Goal: Information Seeking & Learning: Learn about a topic

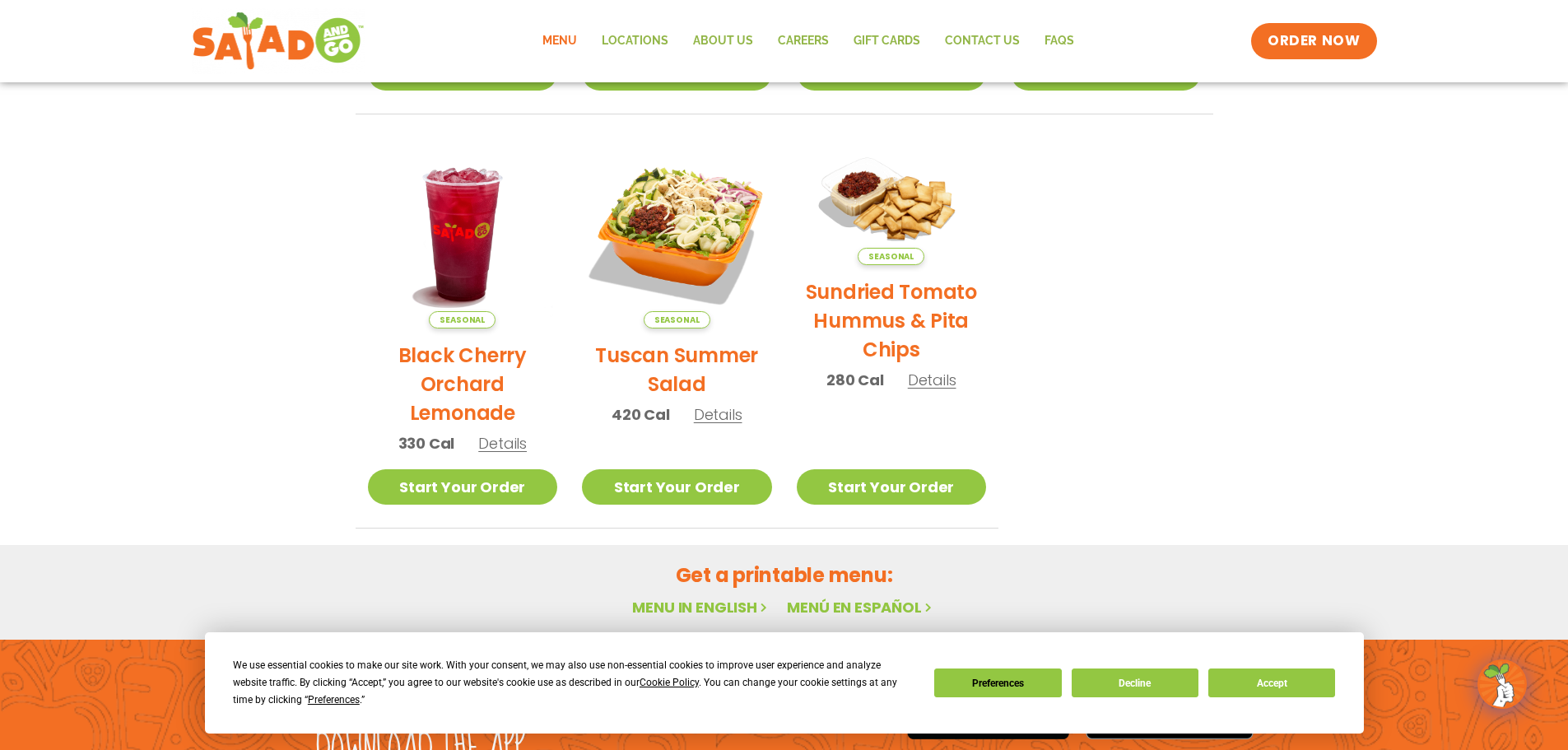
scroll to position [882, 0]
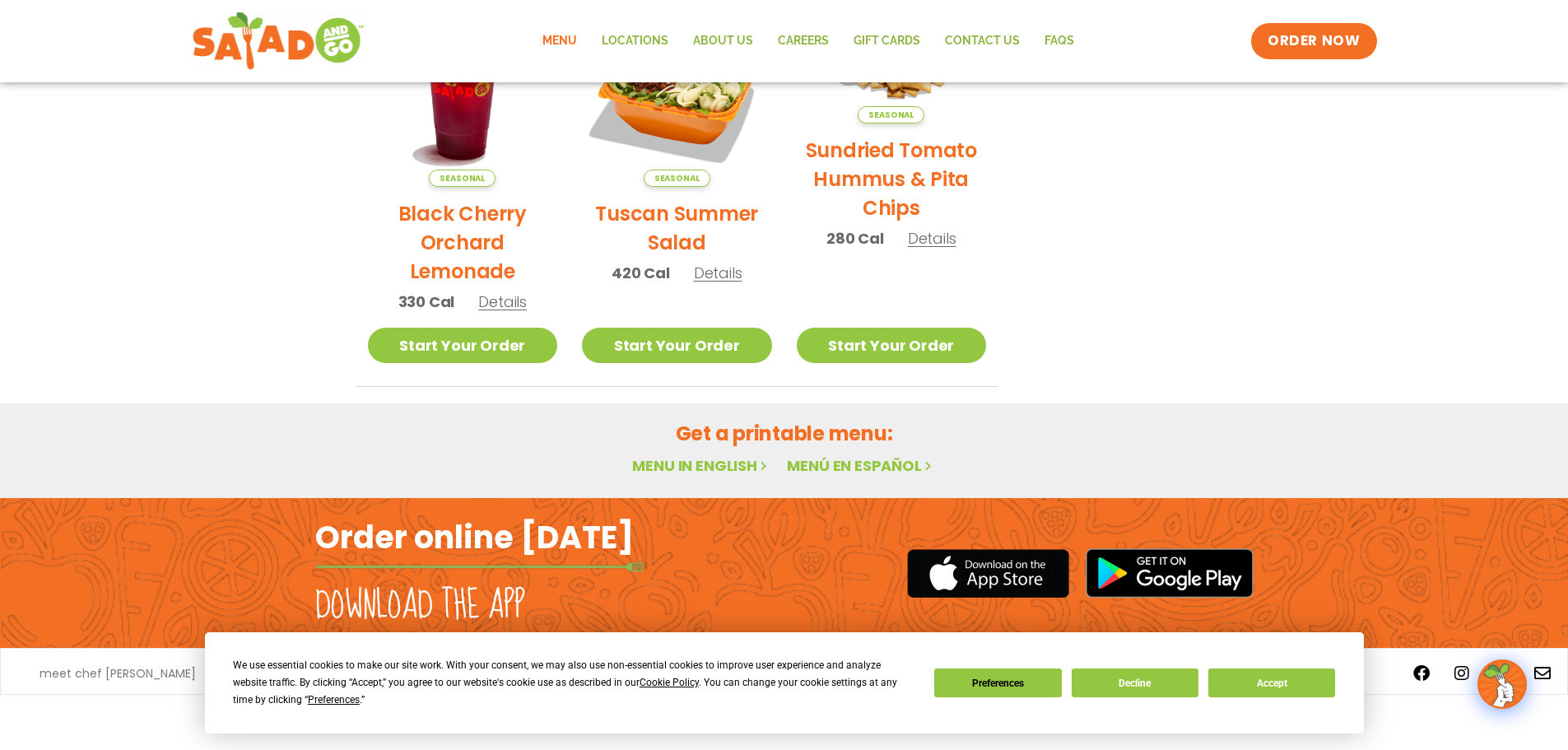
click at [690, 461] on link "Menu in English" at bounding box center [701, 466] width 138 height 21
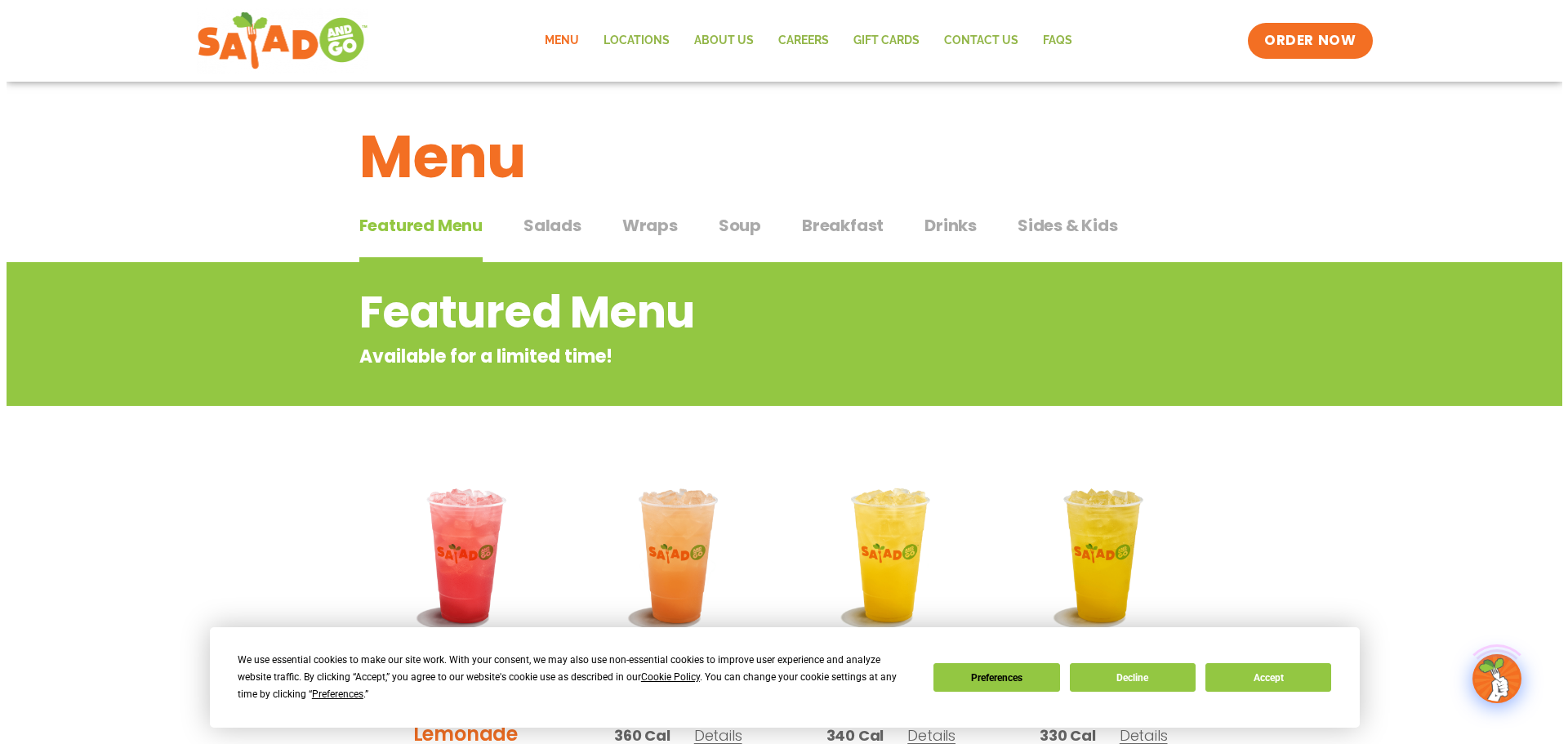
scroll to position [245, 0]
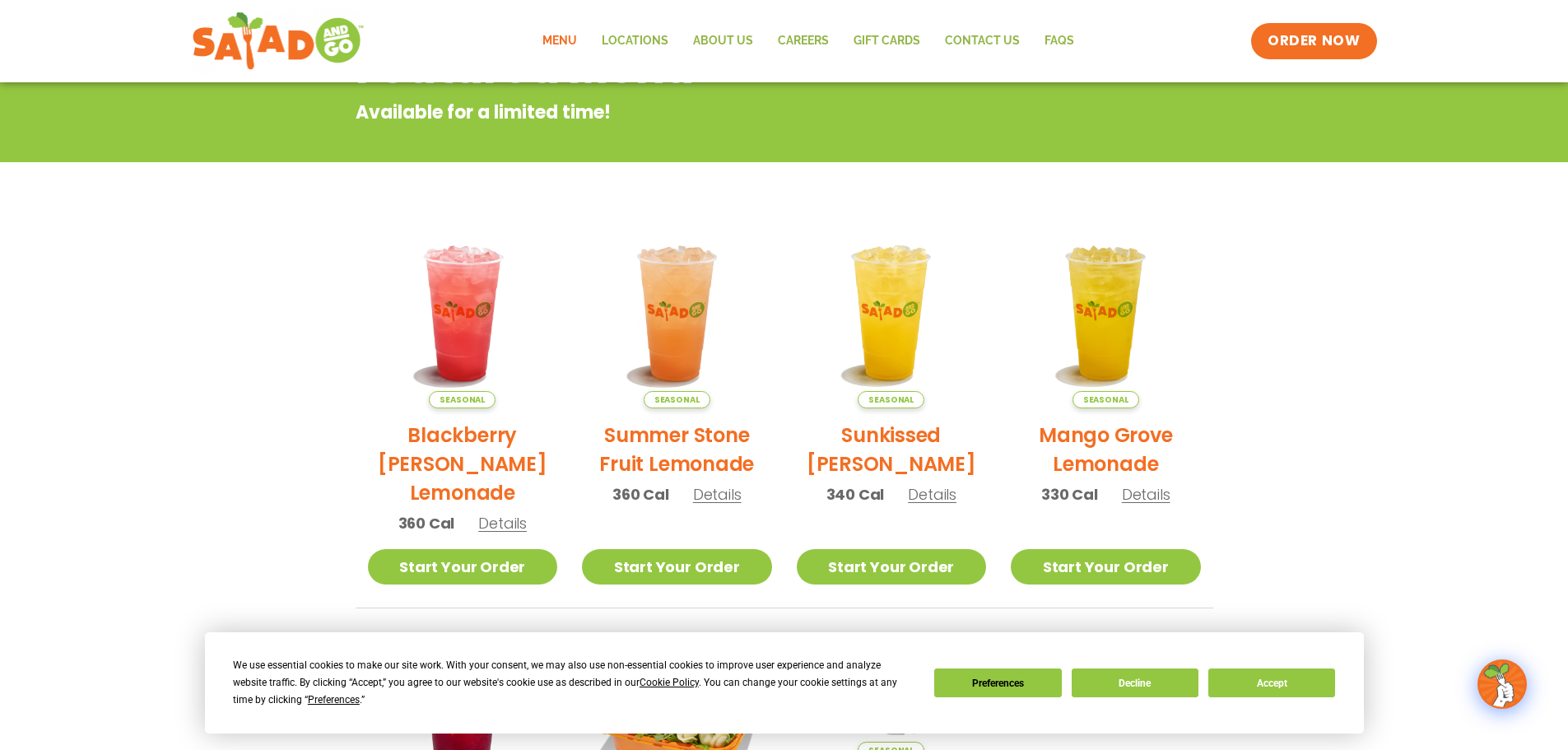
click at [513, 526] on span "Details" at bounding box center [502, 523] width 49 height 21
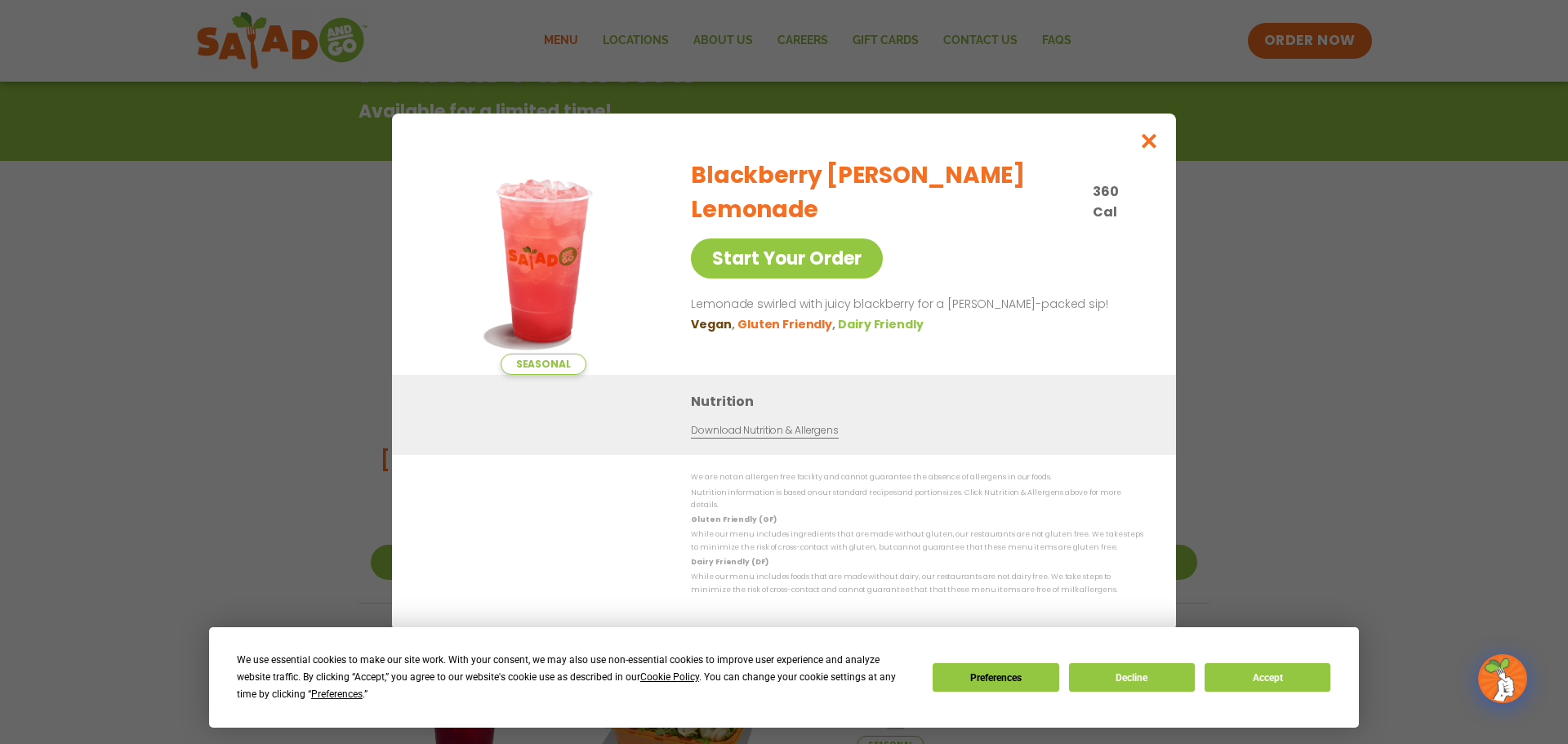
click at [775, 436] on link "Download Nutrition & Allergens" at bounding box center [765, 431] width 147 height 15
click at [1154, 141] on icon "Close modal" at bounding box center [1149, 141] width 21 height 17
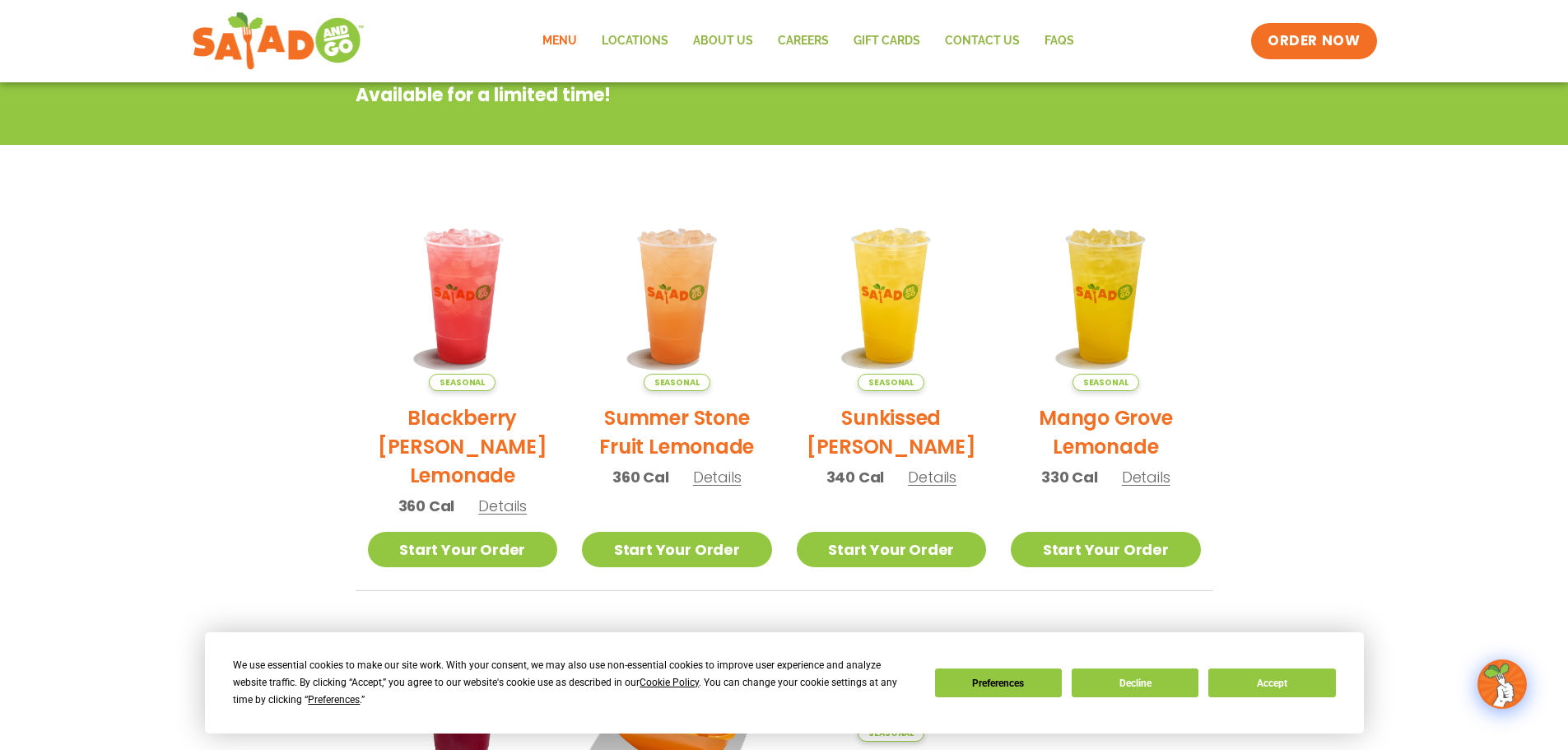
scroll to position [0, 0]
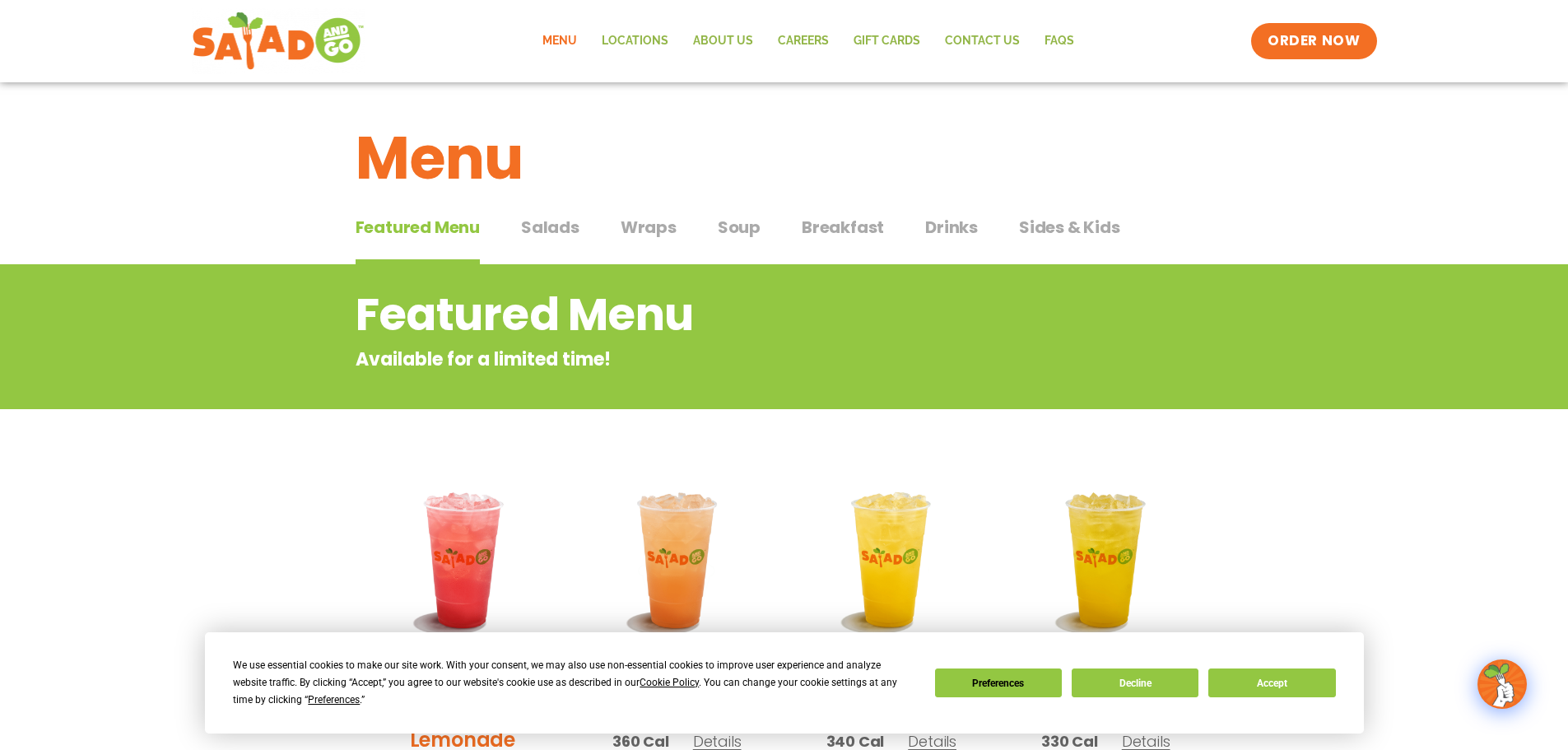
click at [639, 238] on span "Wraps" at bounding box center [648, 228] width 56 height 25
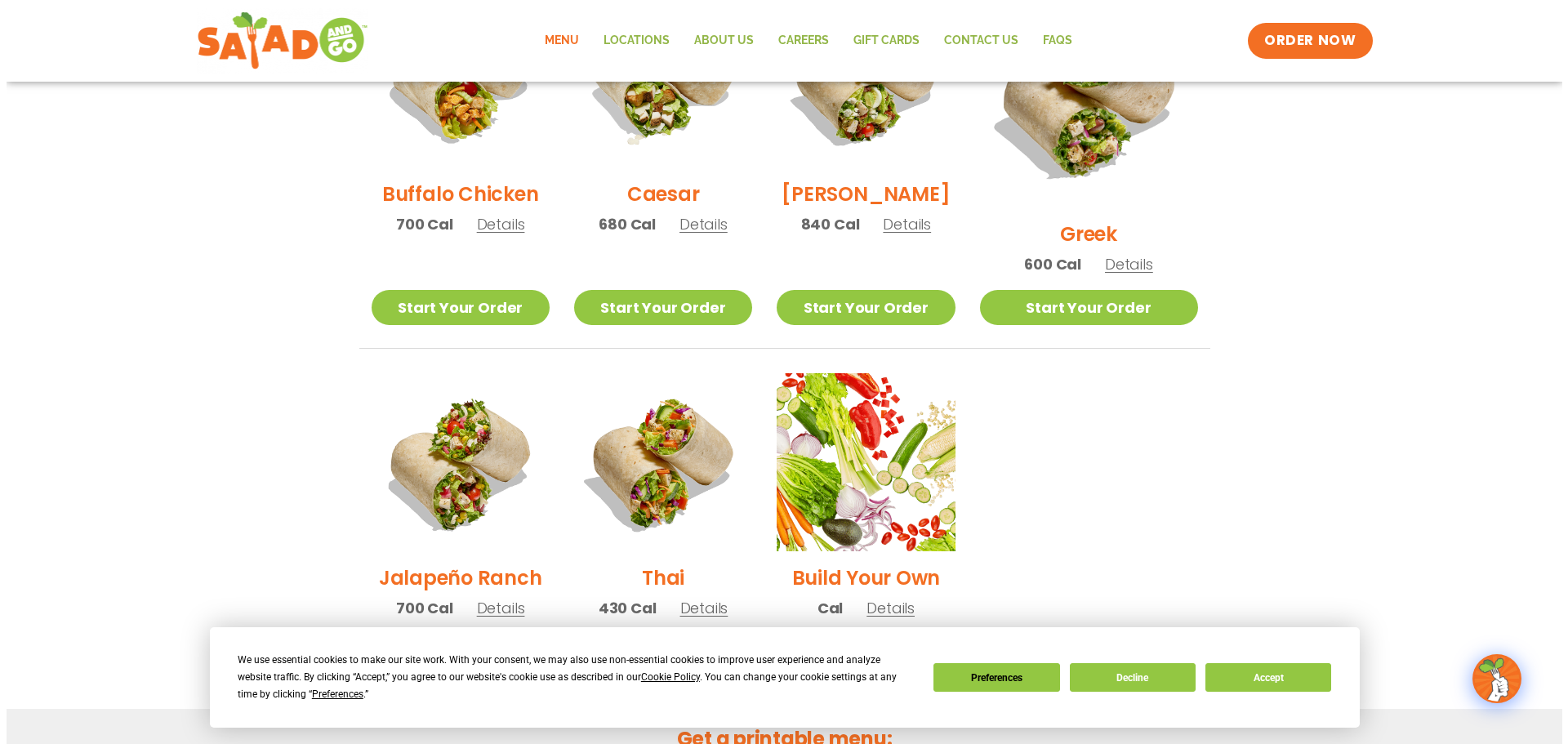
scroll to position [1198, 0]
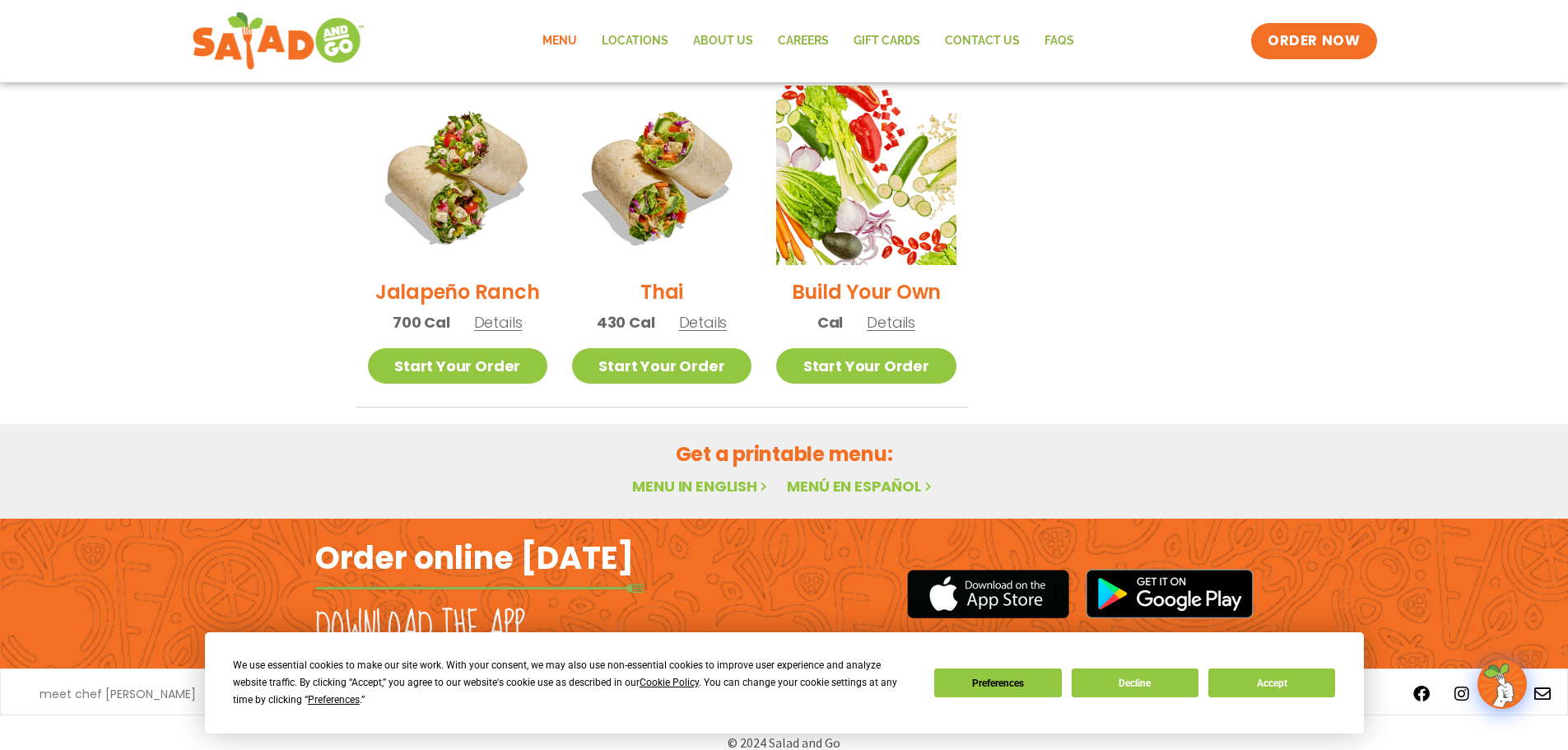
click at [497, 312] on span "Details" at bounding box center [498, 322] width 49 height 21
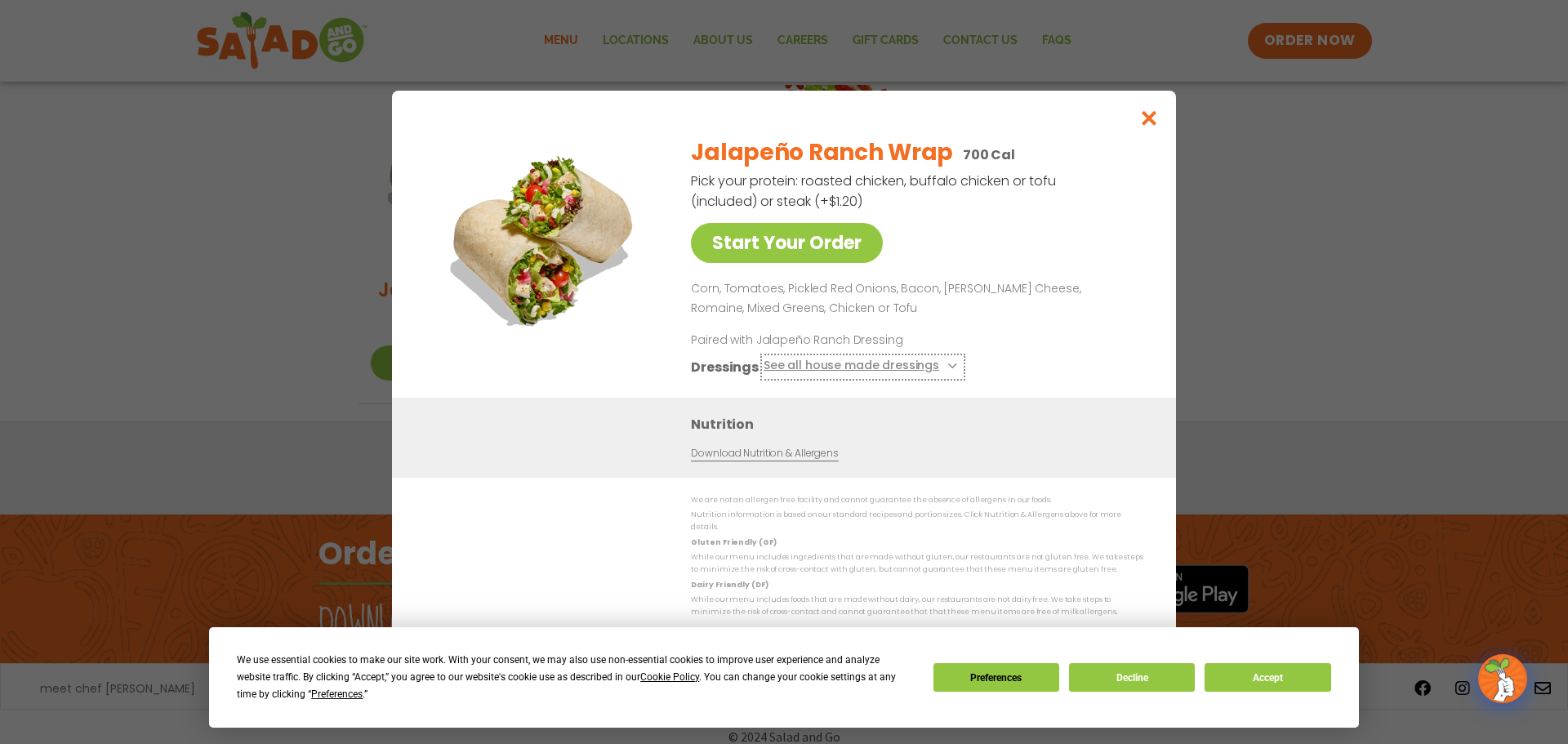
click at [793, 372] on button "See all house made dressings" at bounding box center [863, 367] width 198 height 21
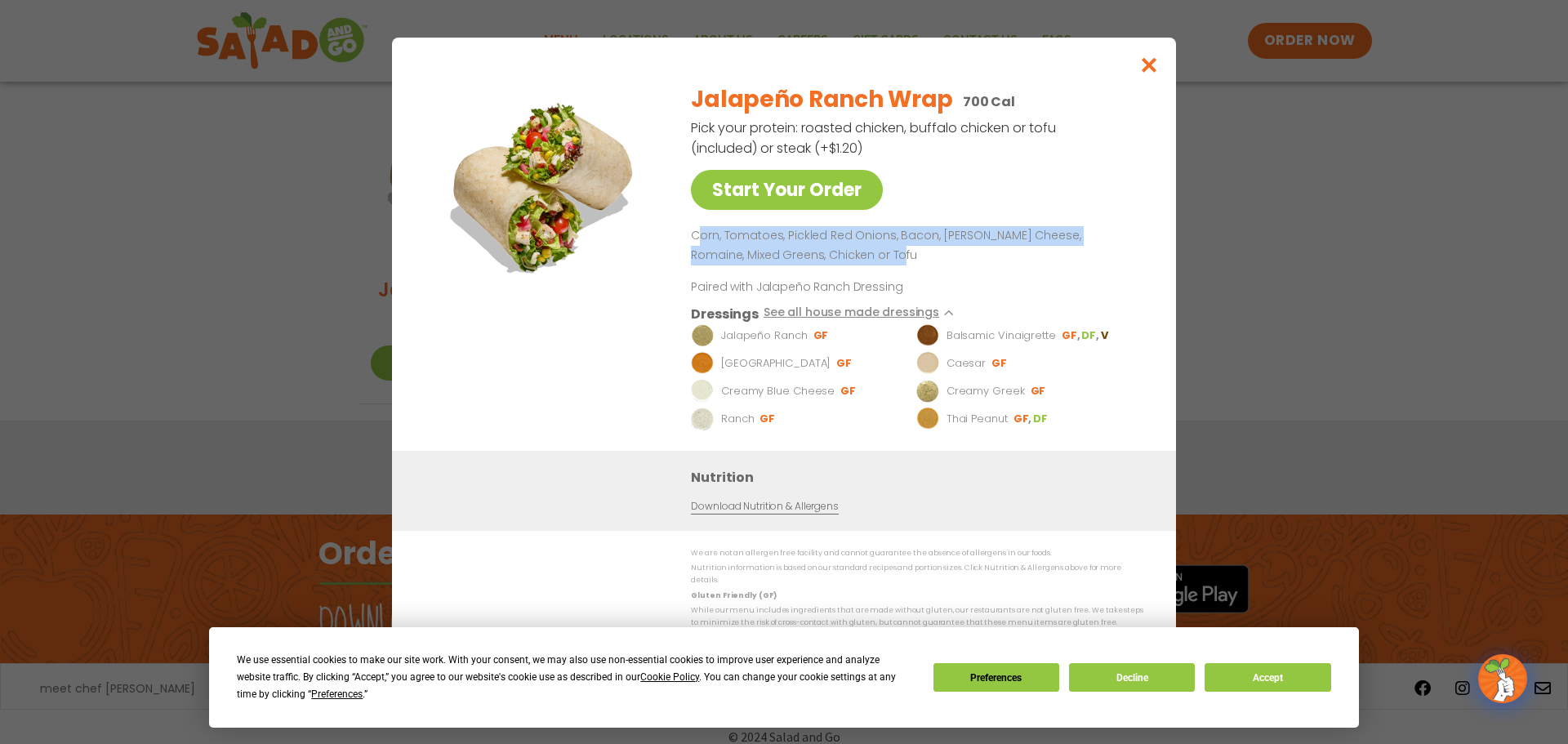
drag, startPoint x: 696, startPoint y: 241, endPoint x: 874, endPoint y: 269, distance: 180.2
click at [874, 266] on p "Corn, Tomatoes, Pickled Red Onions, Bacon, [PERSON_NAME] Cheese, Romaine, Mixed…" at bounding box center [914, 245] width 446 height 39
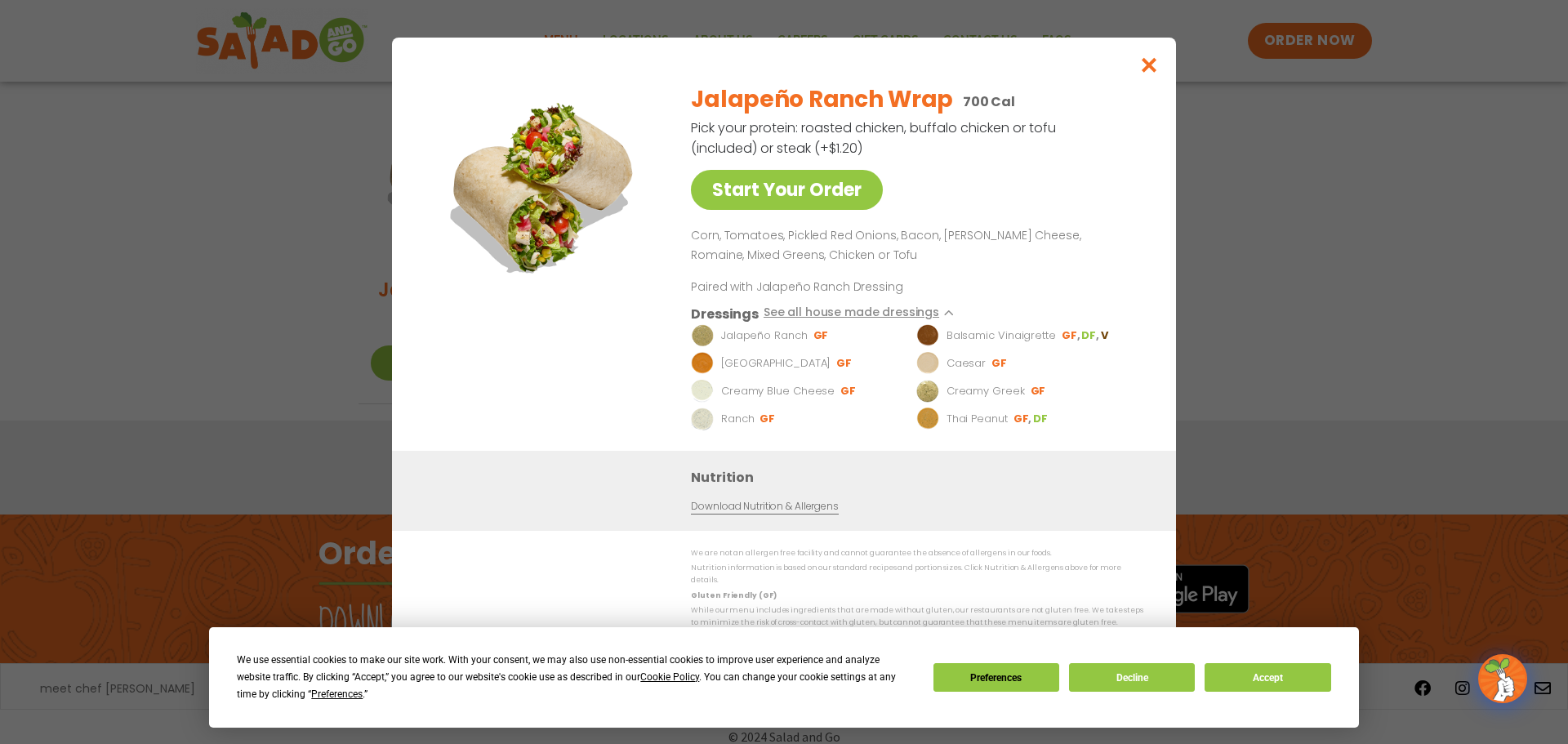
click at [253, 338] on div "Start Your Order Jalapeño Ranch Wrap 700 Cal Pick your protein: roasted chicken…" at bounding box center [784, 372] width 1568 height 744
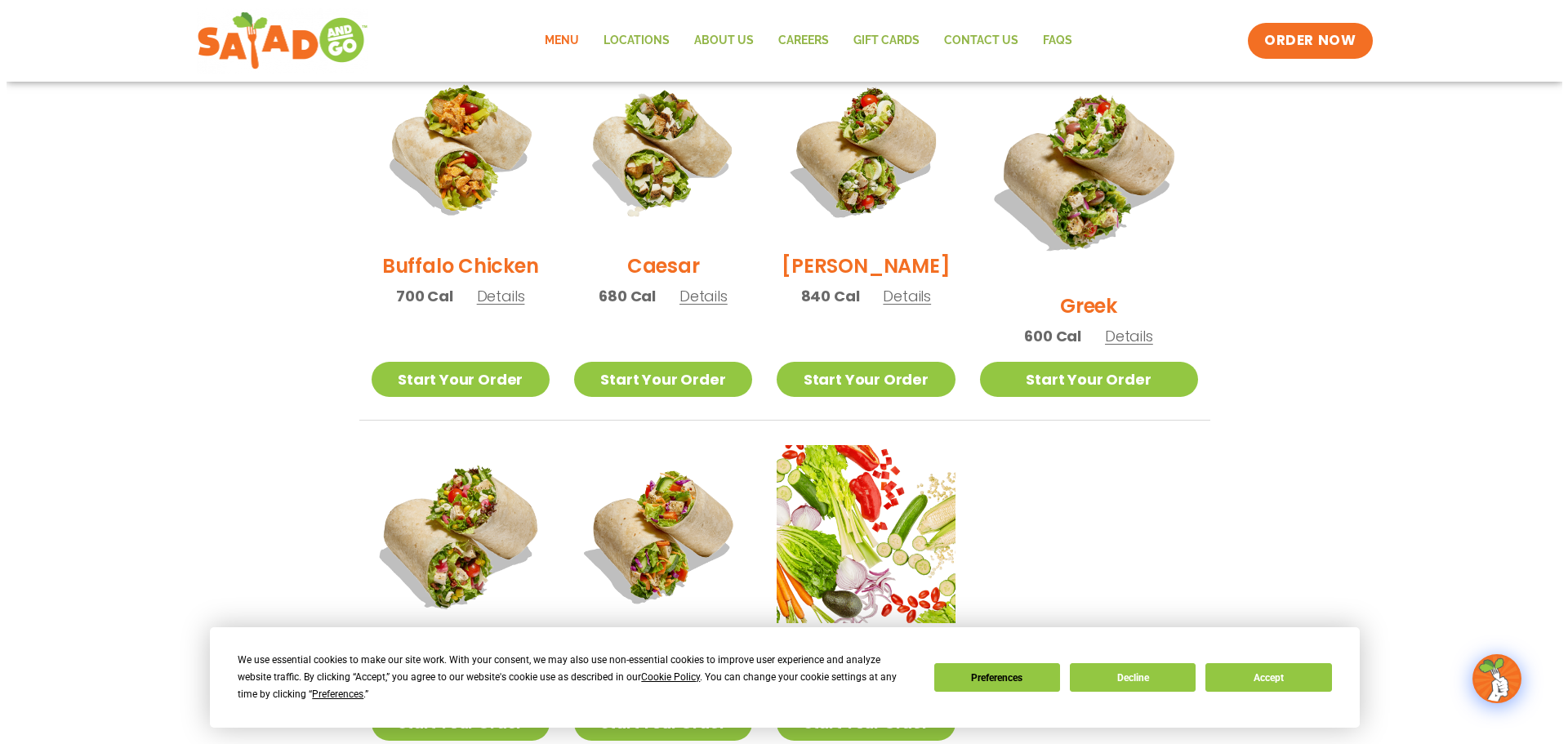
scroll to position [1001, 0]
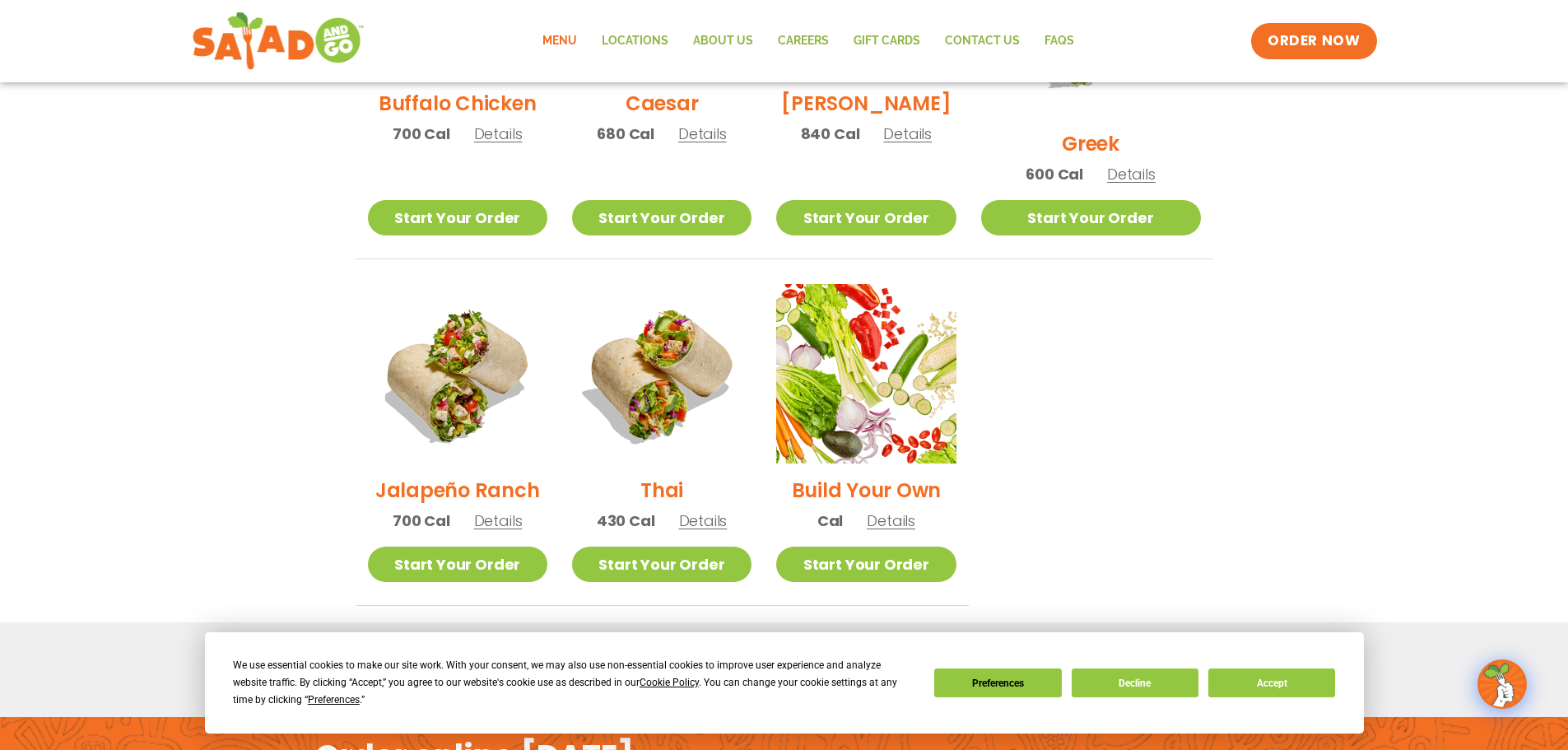
click at [717, 511] on span "Details" at bounding box center [703, 521] width 49 height 21
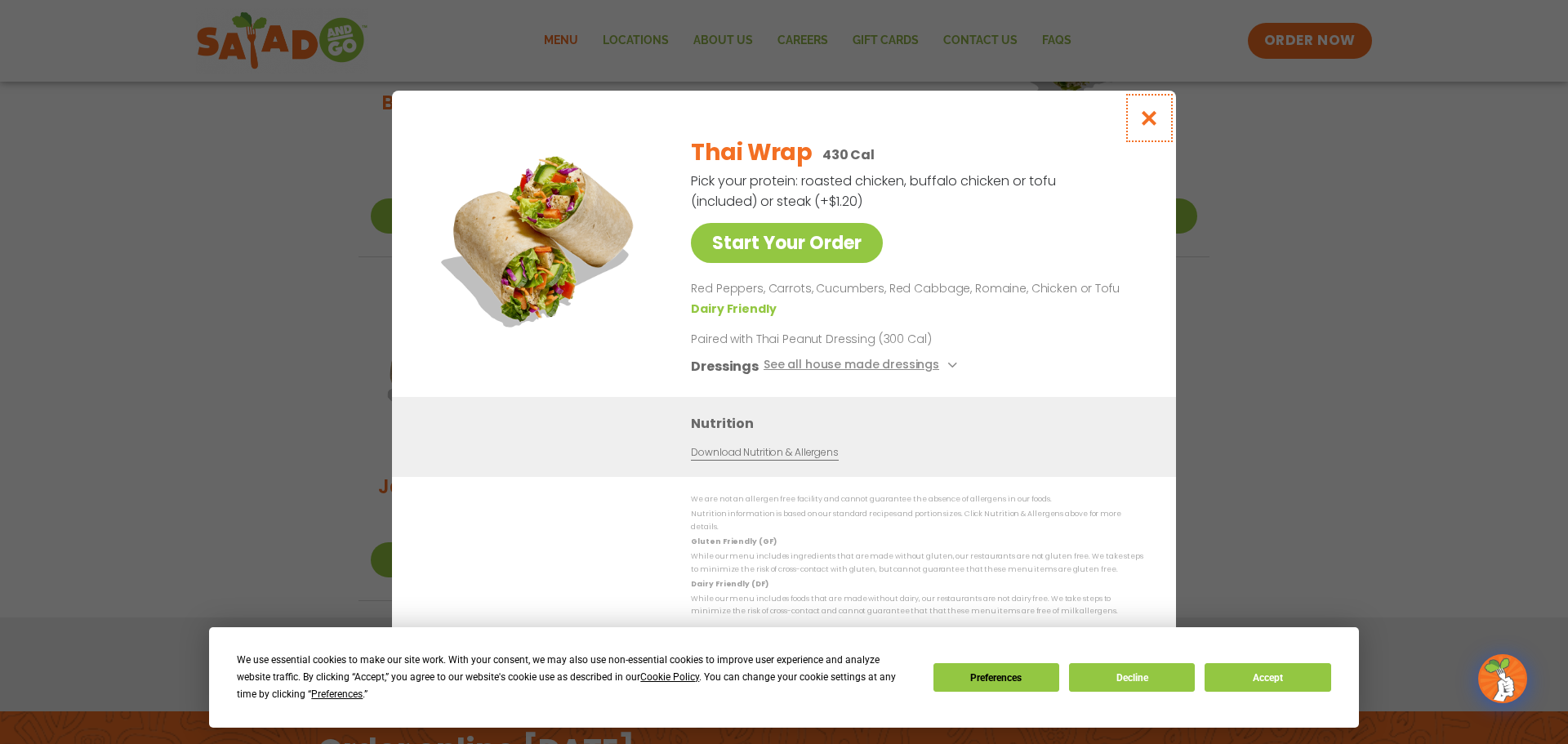
drag, startPoint x: 1155, startPoint y: 127, endPoint x: 1137, endPoint y: 154, distance: 32.4
click at [1155, 127] on icon "Close modal" at bounding box center [1149, 118] width 21 height 17
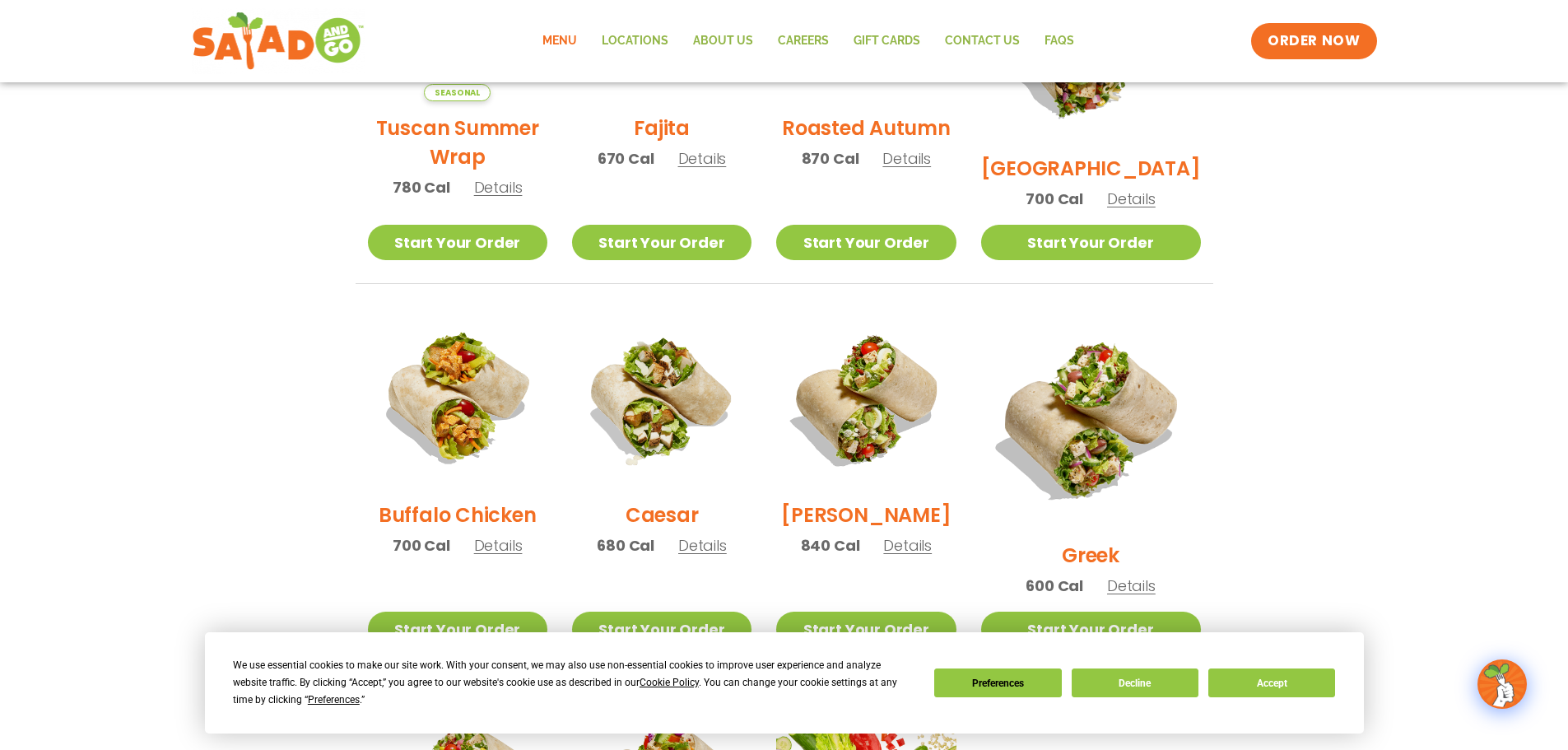
scroll to position [433, 0]
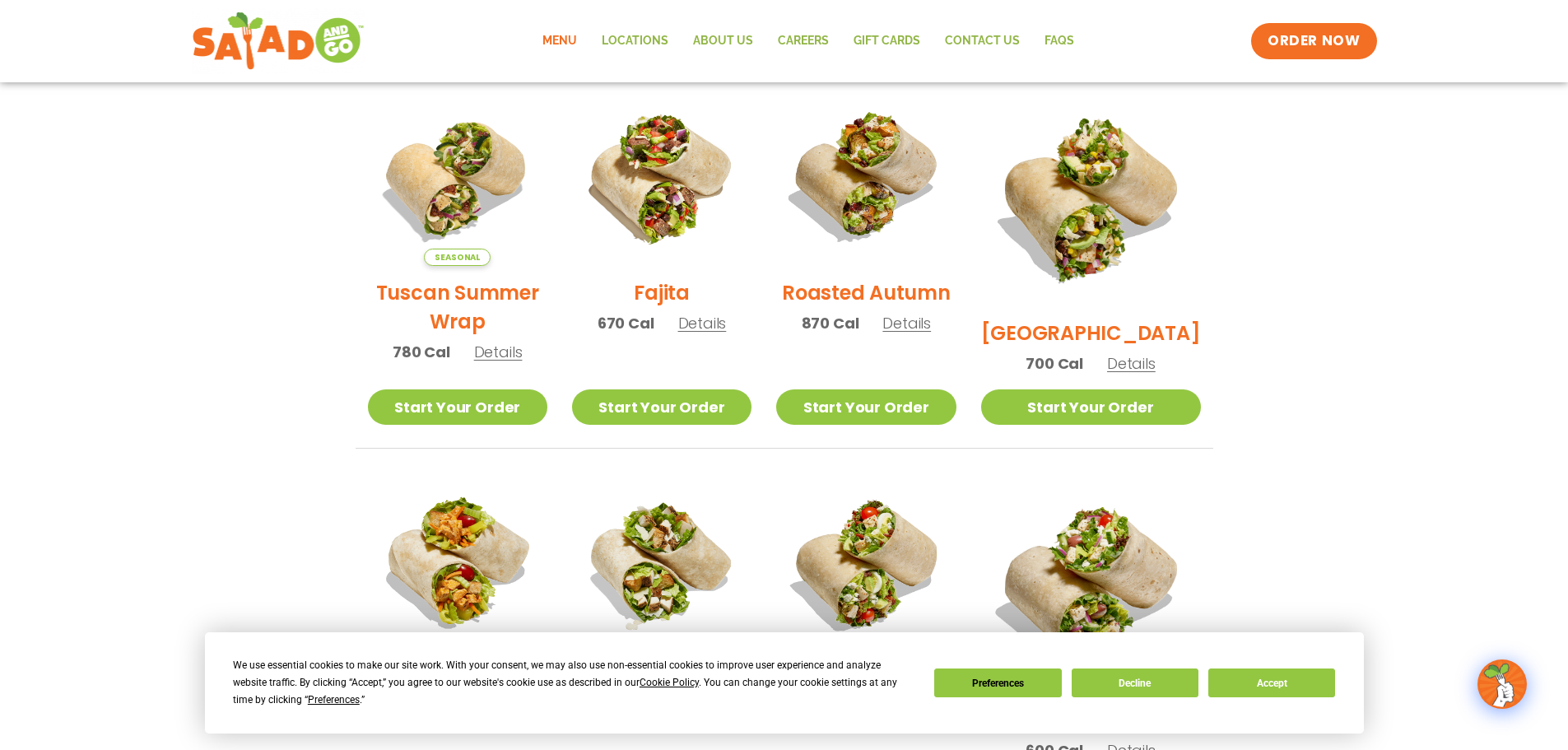
click at [922, 328] on span "Details" at bounding box center [906, 323] width 49 height 21
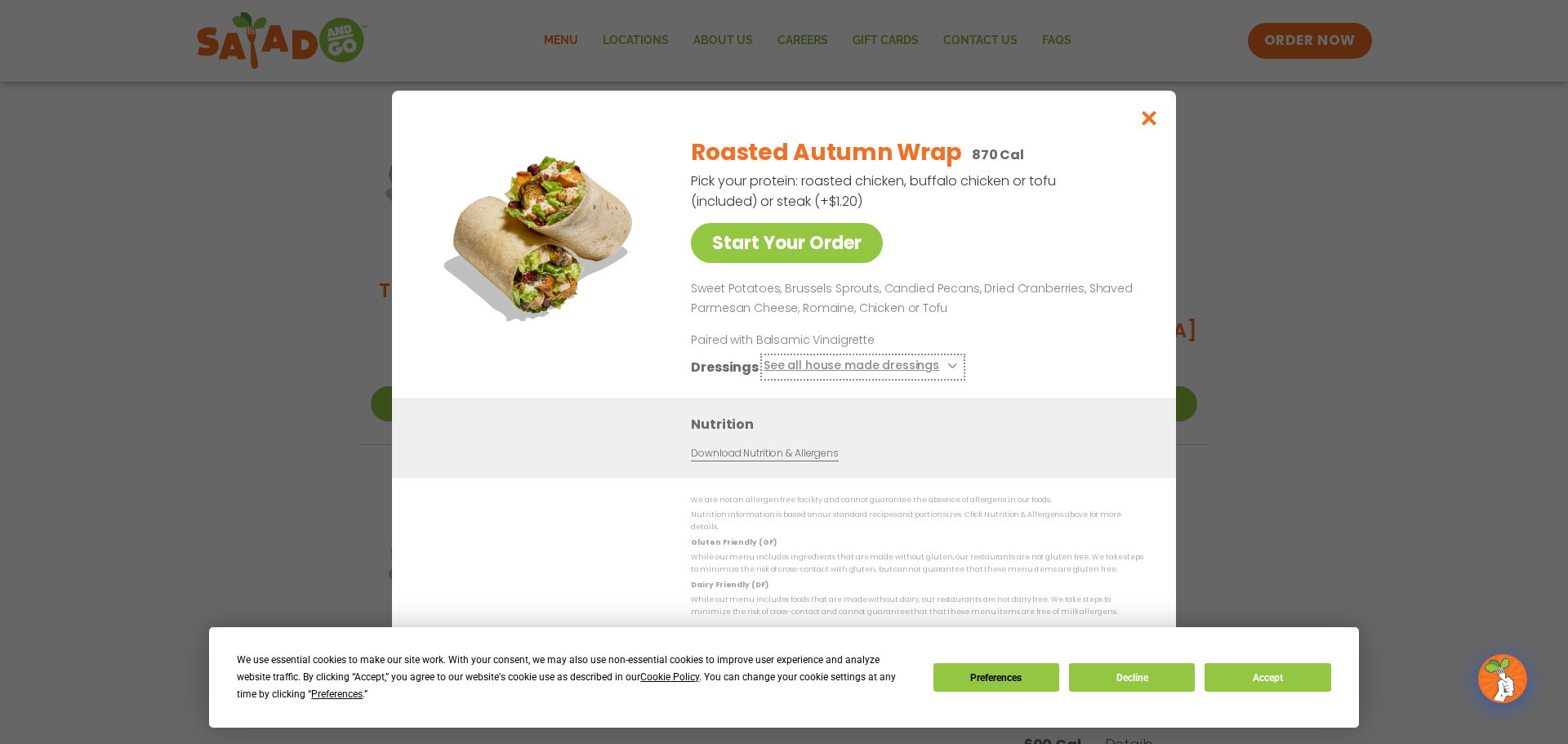
click at [932, 374] on button "See all house made dressings" at bounding box center [863, 367] width 198 height 21
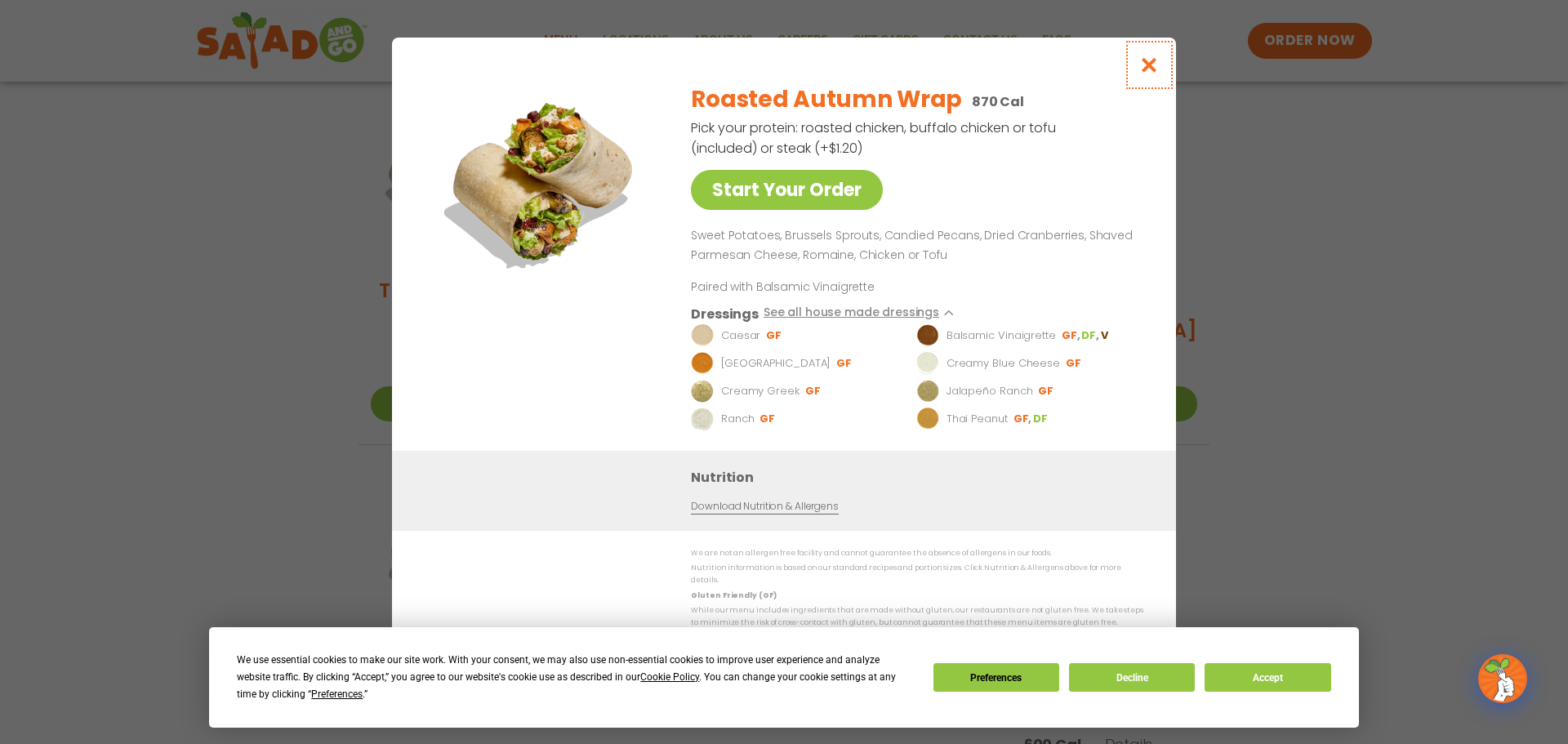
click at [1141, 70] on icon "Close modal" at bounding box center [1149, 65] width 21 height 17
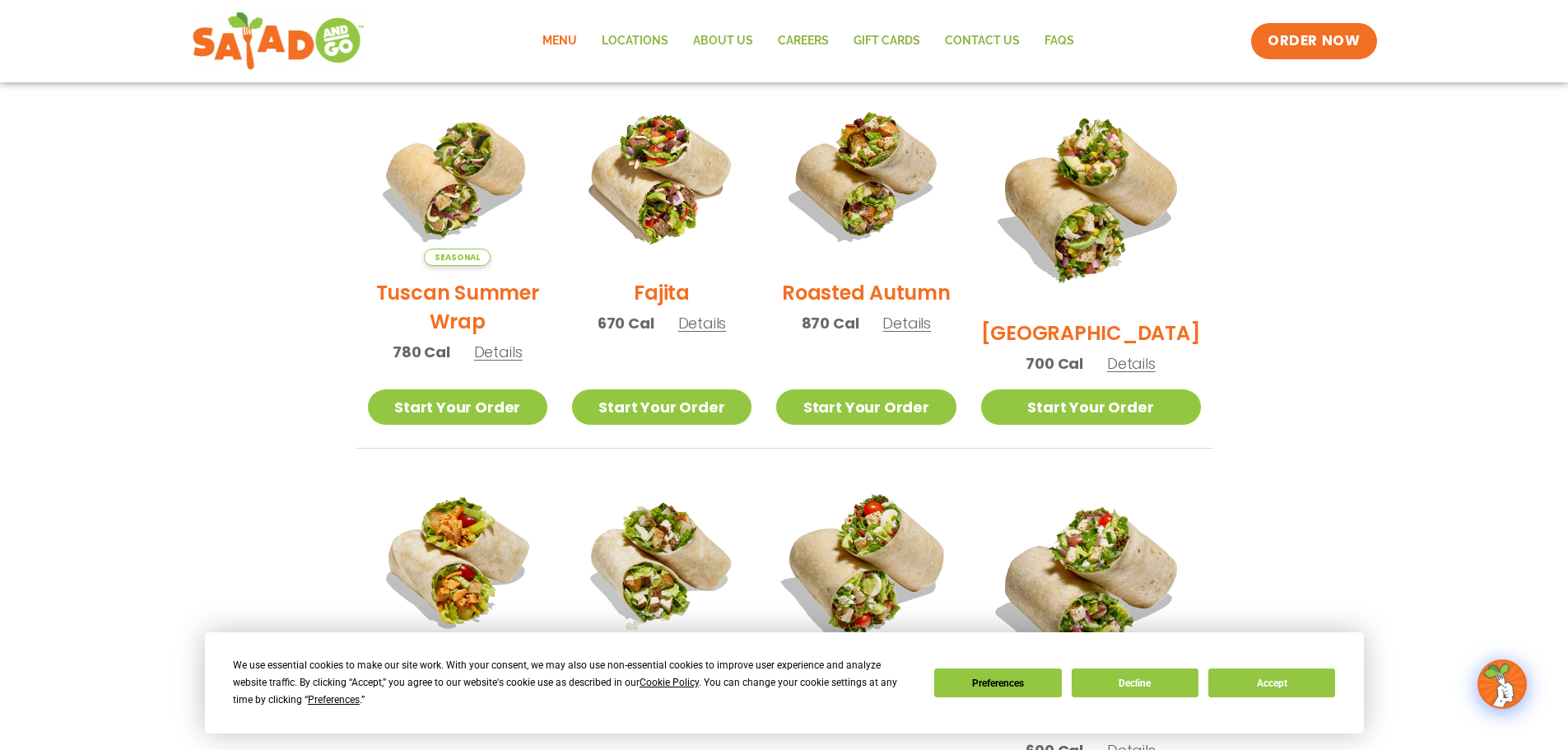
scroll to position [516, 0]
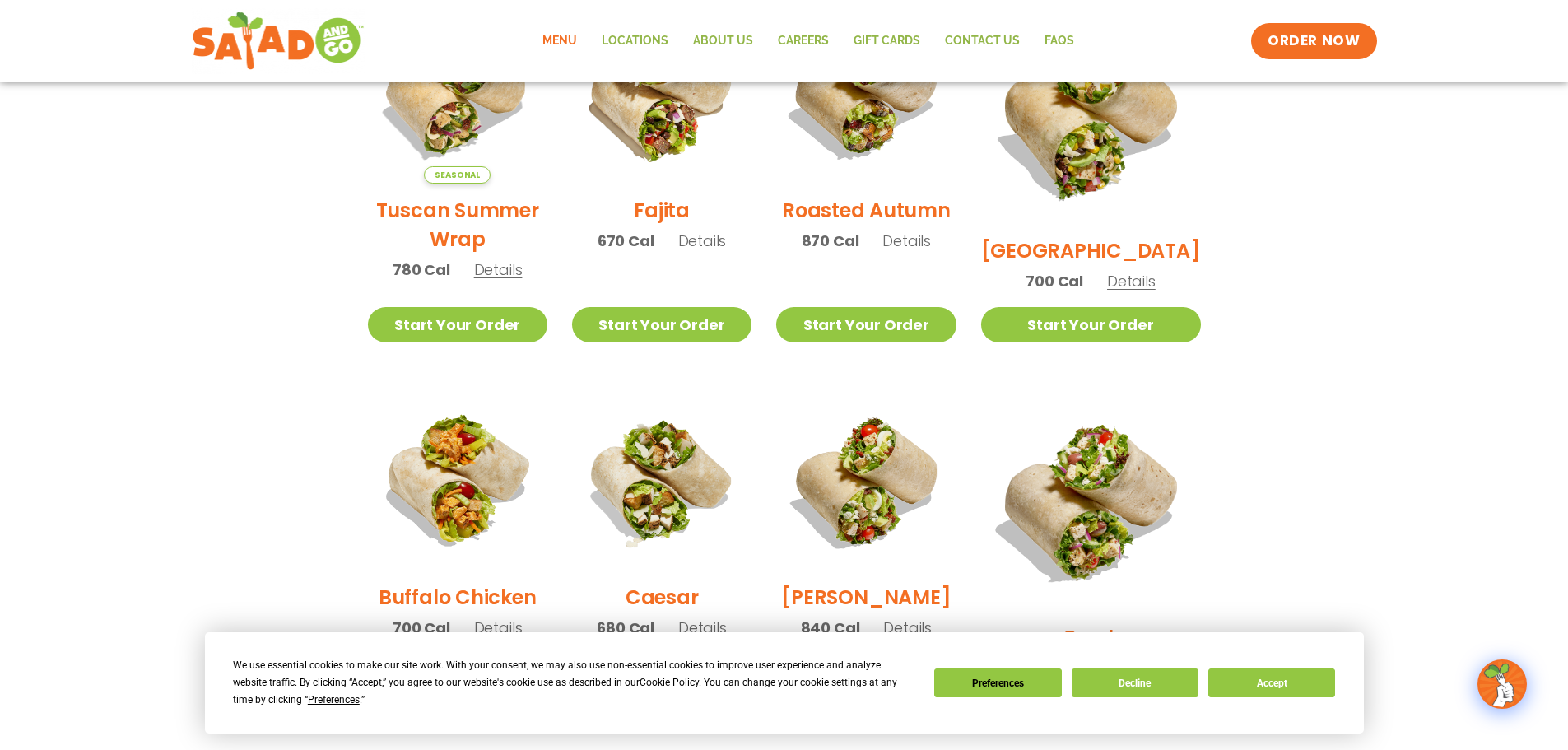
click at [862, 225] on h2 "Roasted Autumn" at bounding box center [866, 211] width 169 height 29
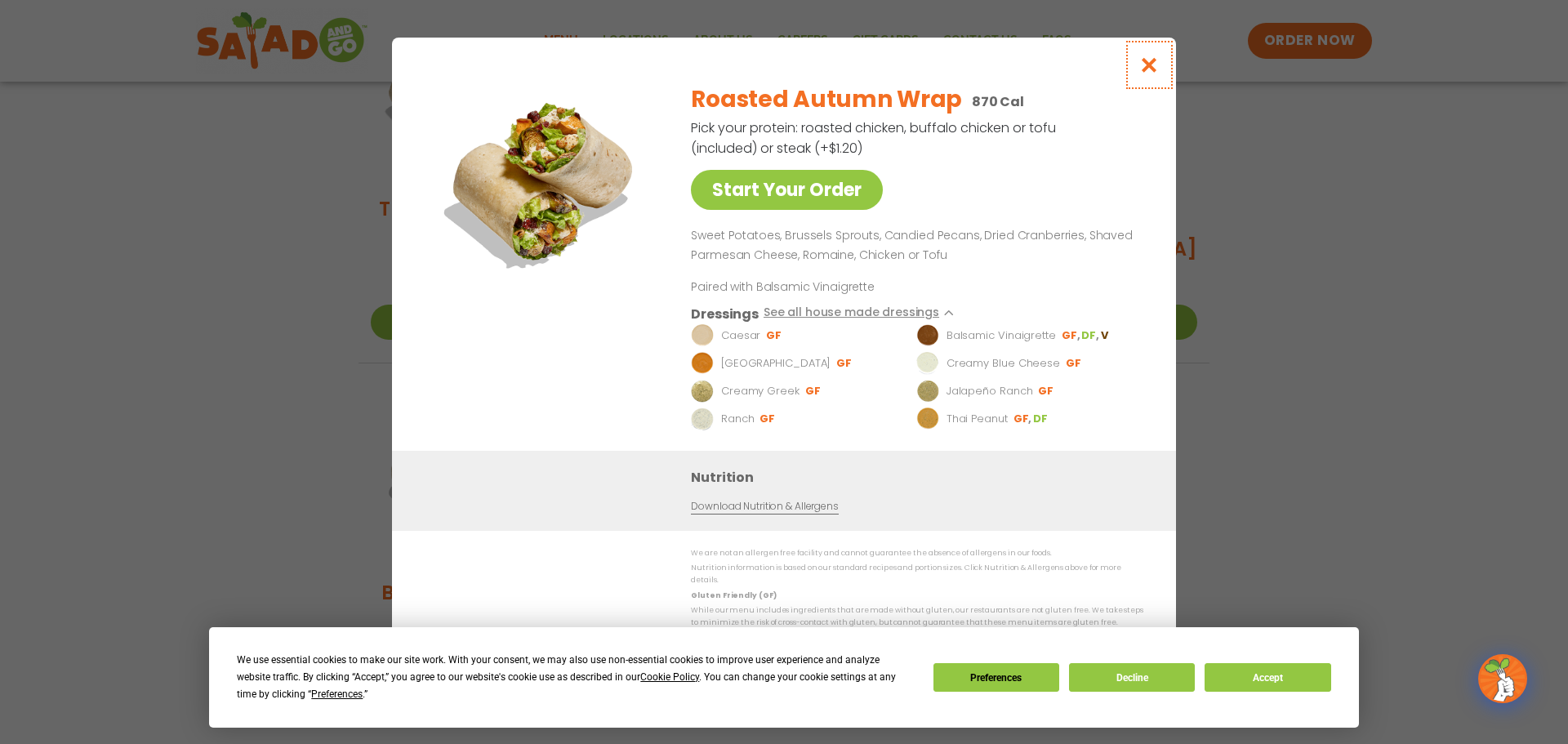
click at [1145, 59] on button "Close modal" at bounding box center [1149, 65] width 53 height 55
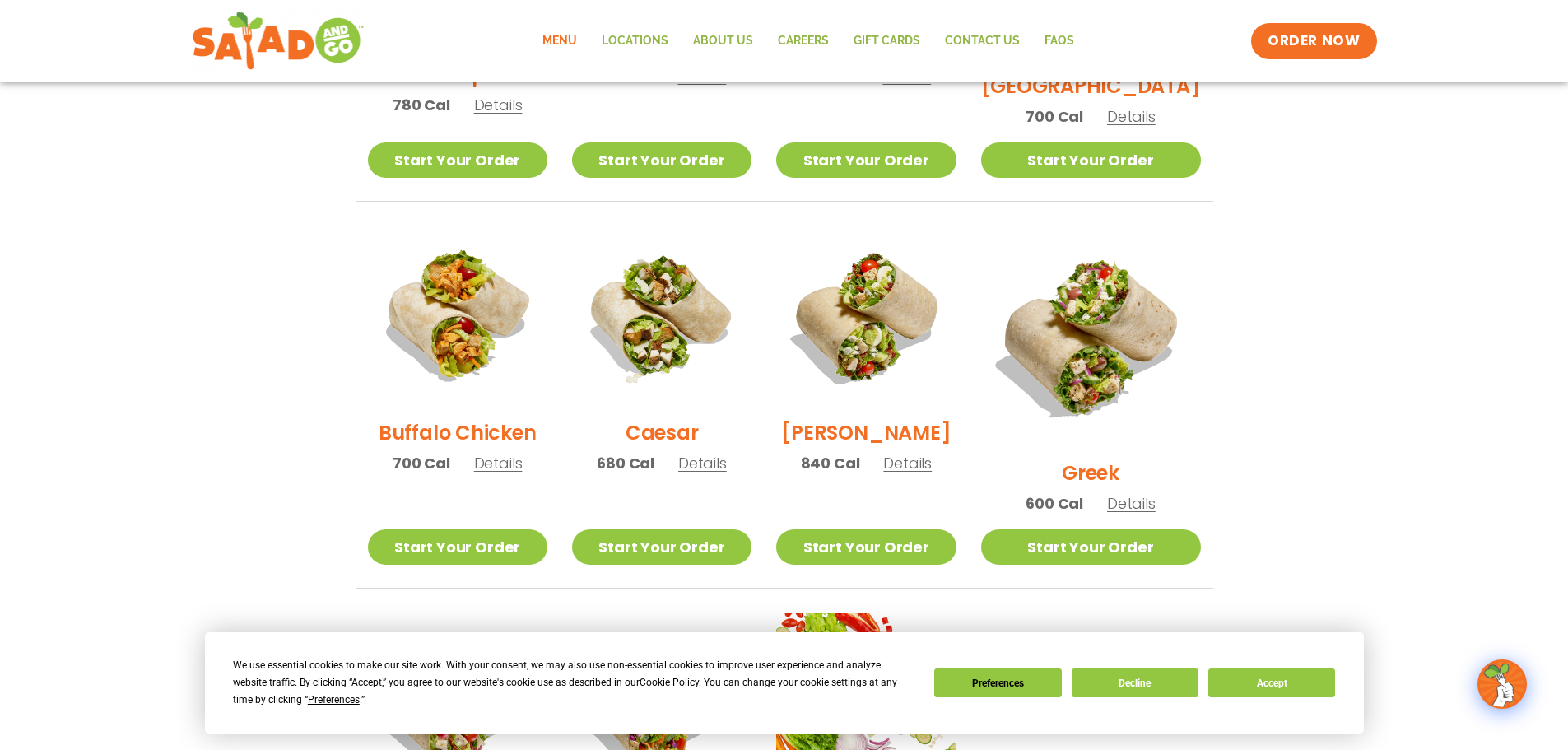
scroll to position [1009, 0]
